Goal: Information Seeking & Learning: Find specific fact

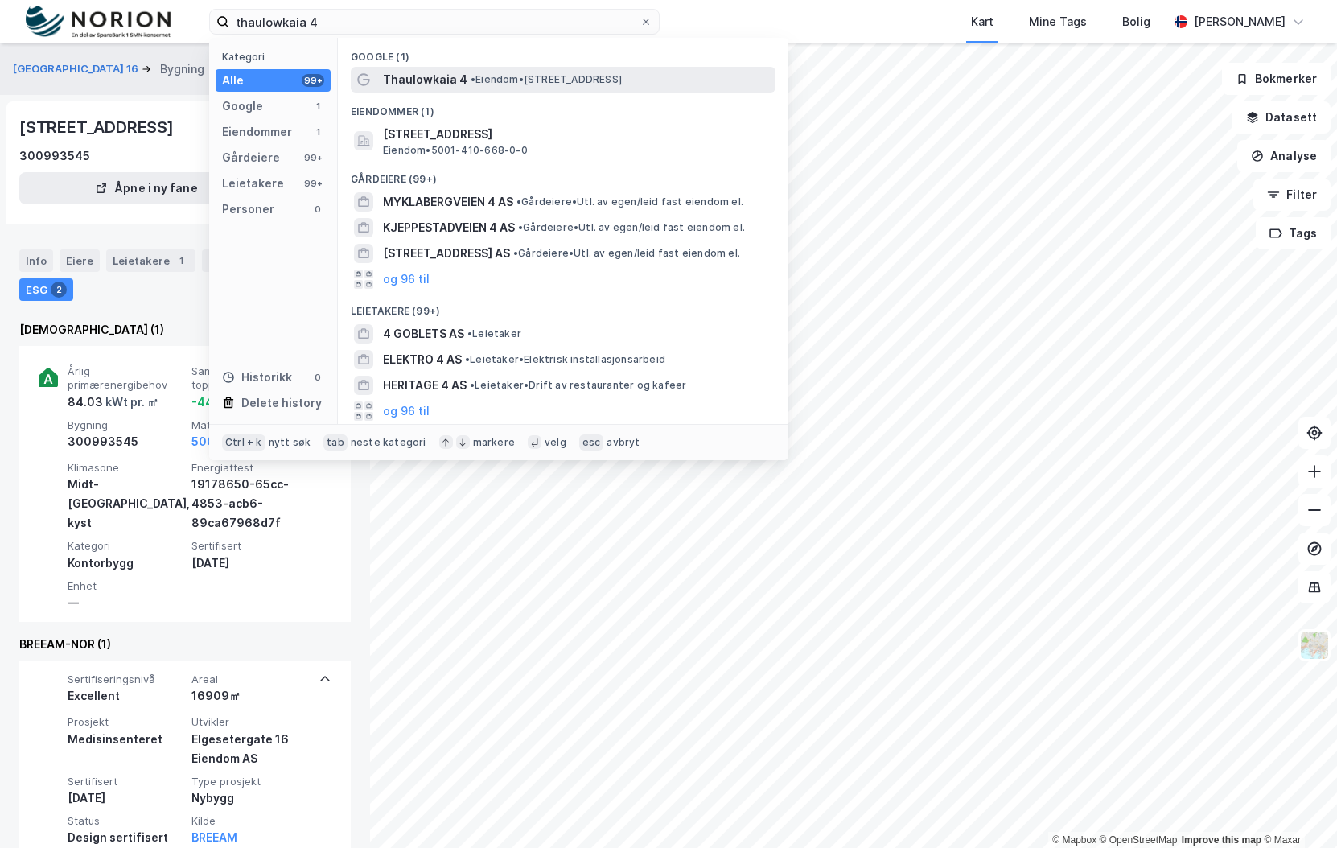
type input "thaulowkaia 4"
click at [527, 89] on div "Thaulowkaia 4 • Eiendom • Thaulowkaia 4, 7042 Trondheim" at bounding box center [563, 80] width 425 height 26
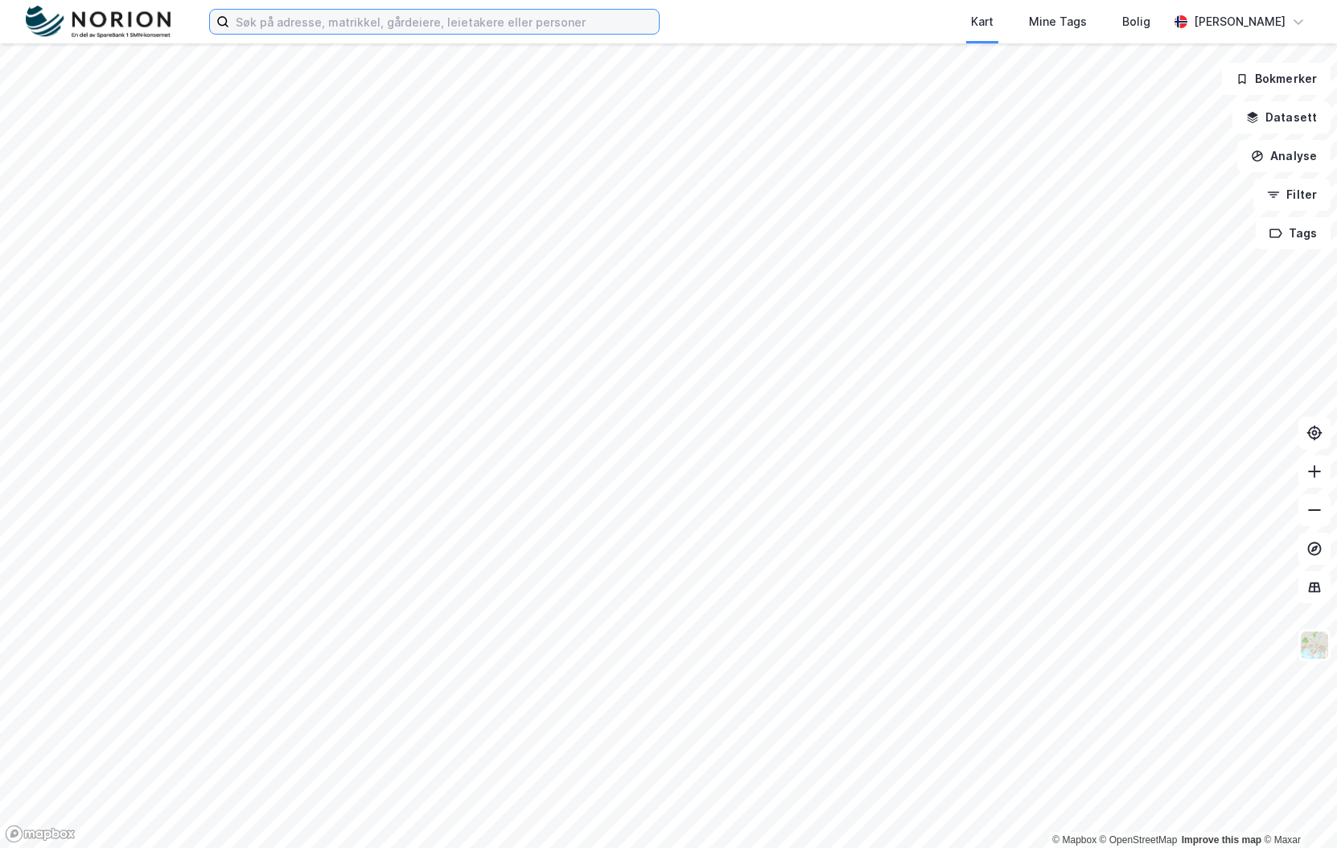
click at [364, 30] on input at bounding box center [444, 22] width 430 height 24
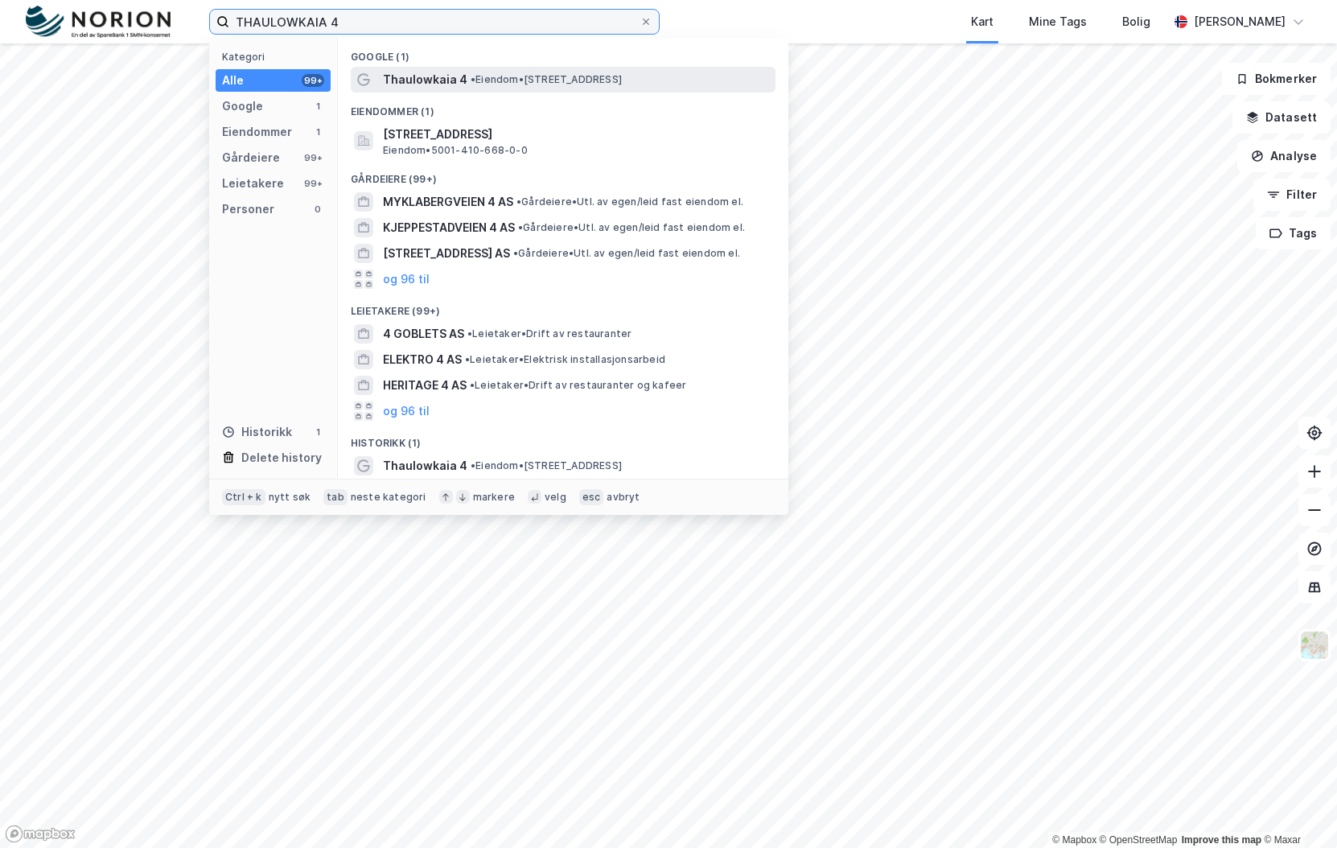
type input "THAULOWKAIA 4"
click at [482, 74] on span "• Eiendom • [STREET_ADDRESS]" at bounding box center [546, 79] width 151 height 13
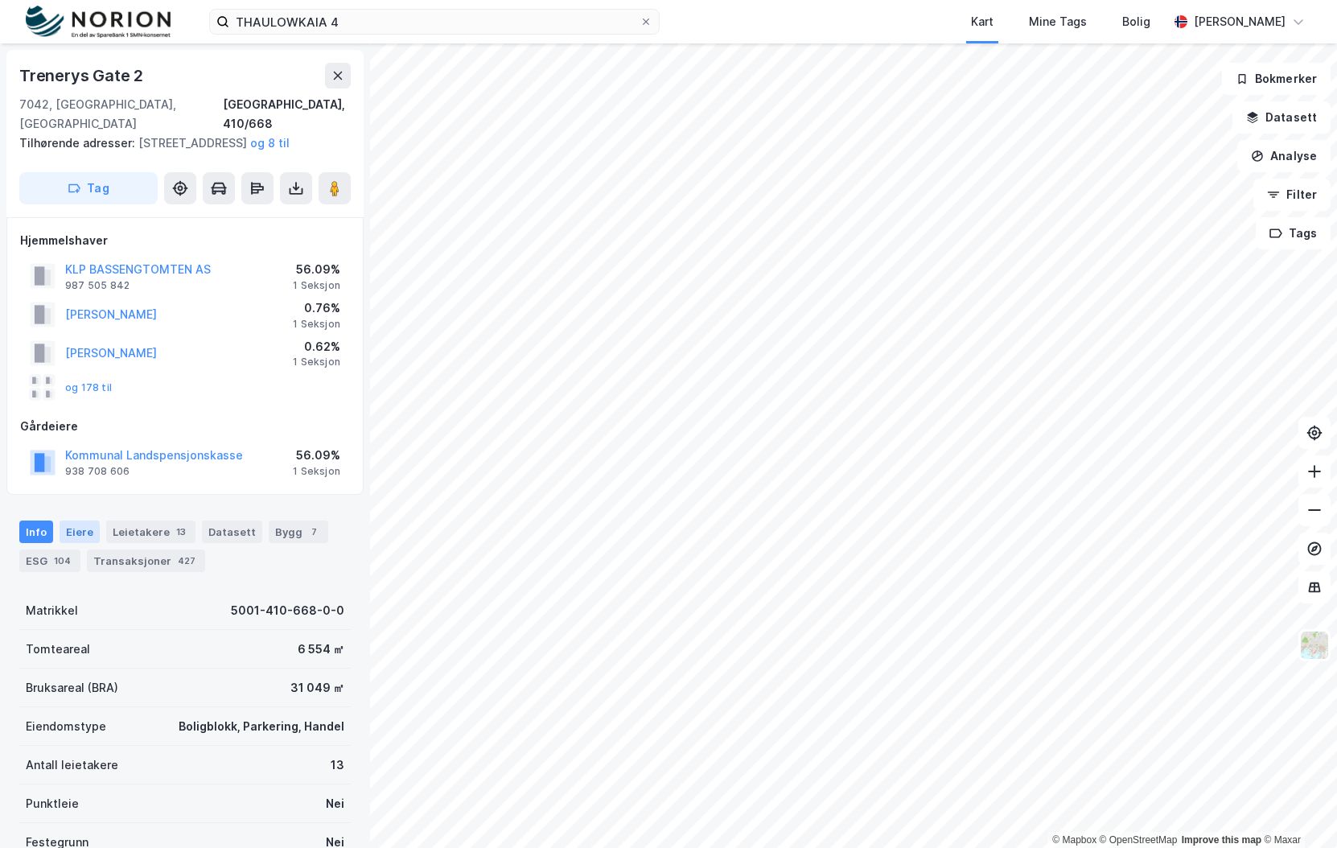
click at [66, 537] on div "Eiere" at bounding box center [80, 531] width 40 height 23
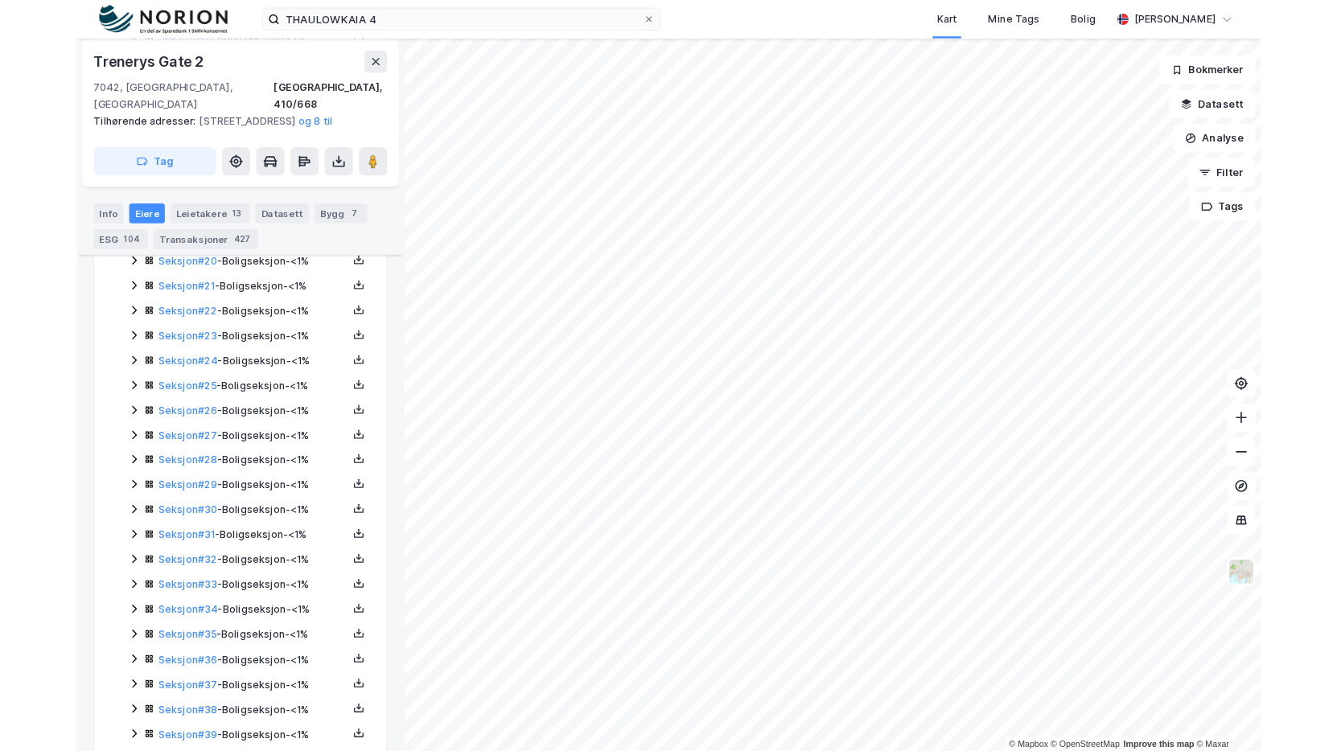
scroll to position [965, 0]
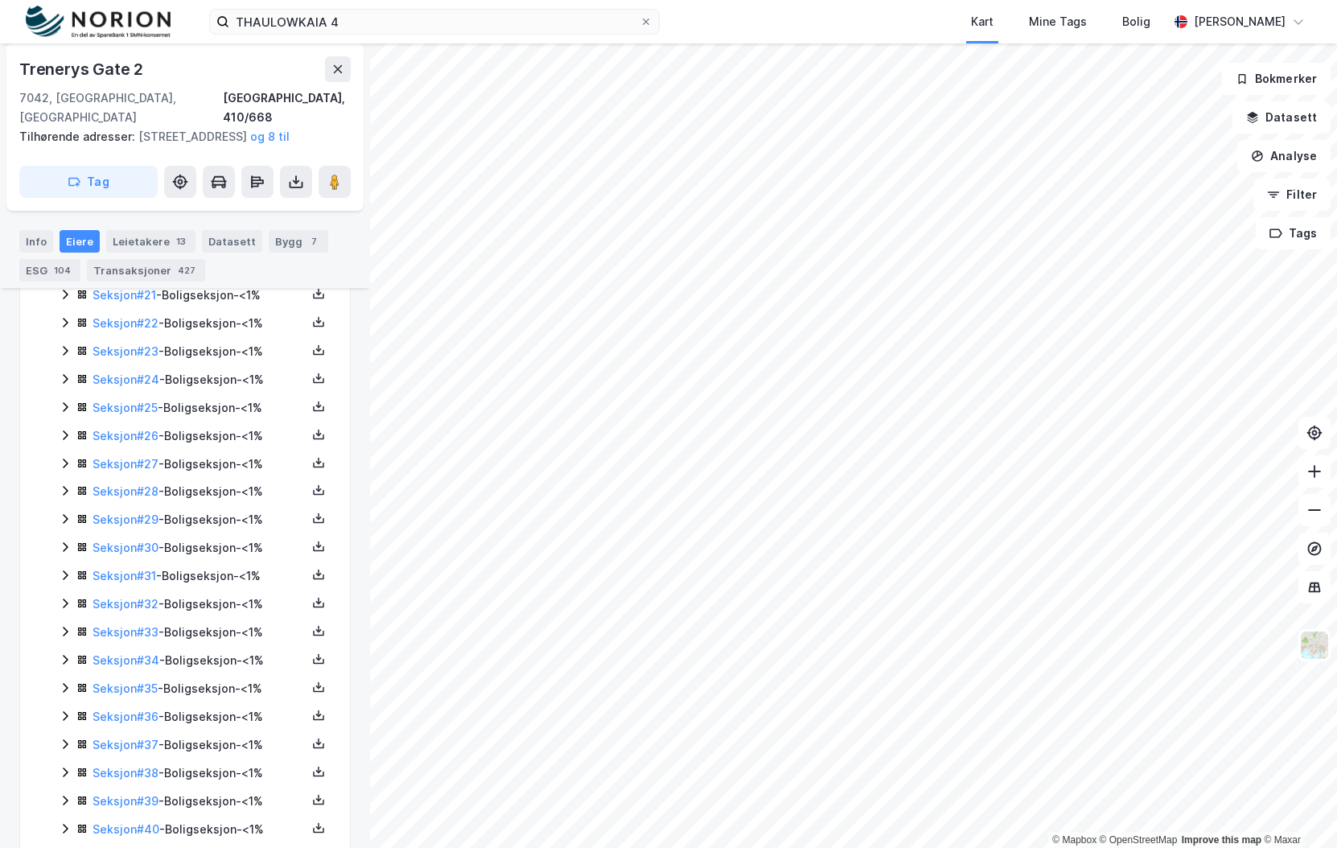
click at [67, 603] on icon at bounding box center [65, 603] width 5 height 10
